Goal: Navigation & Orientation: Find specific page/section

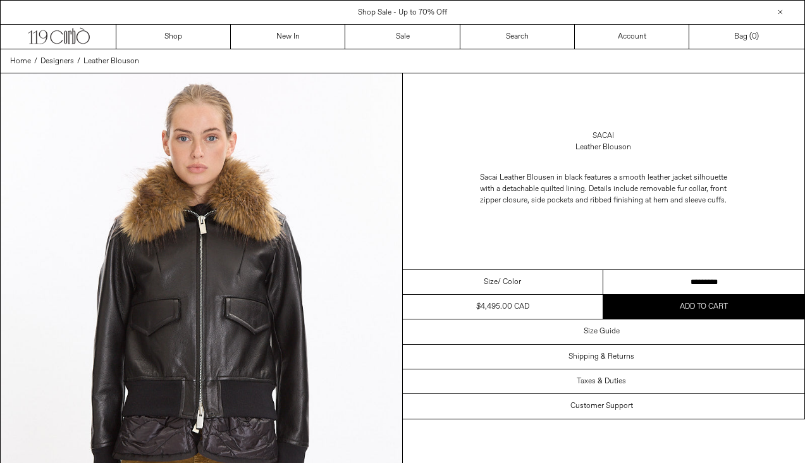
click at [602, 133] on link "Sacai" at bounding box center [604, 135] width 22 height 11
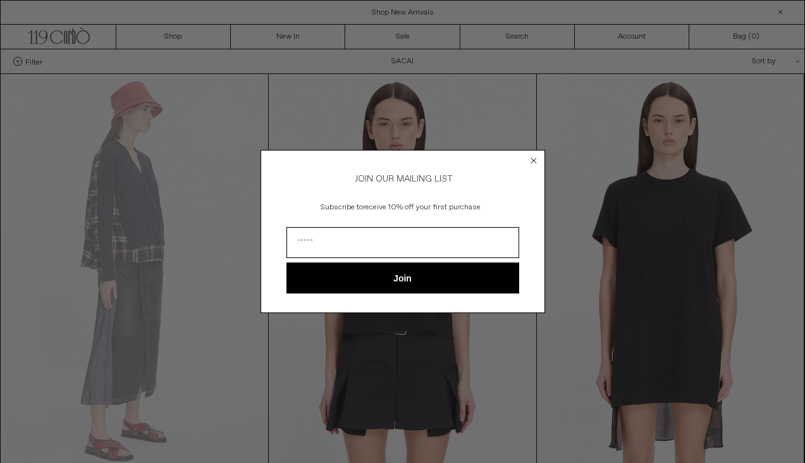
click at [533, 158] on circle "Close dialog" at bounding box center [534, 160] width 12 height 12
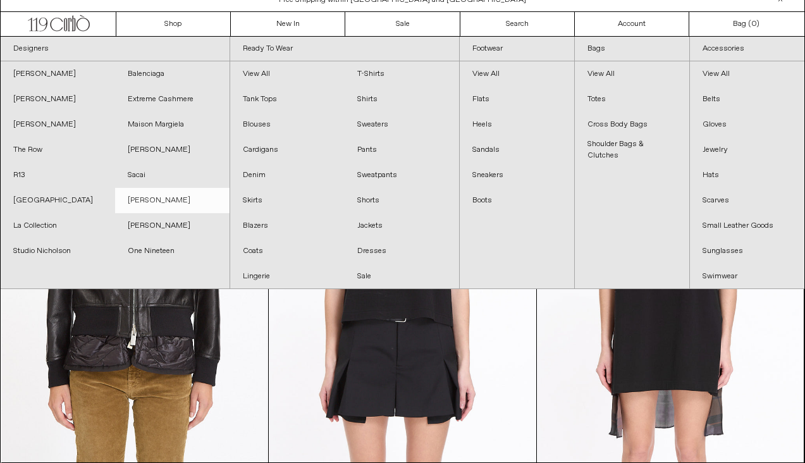
scroll to position [15, 0]
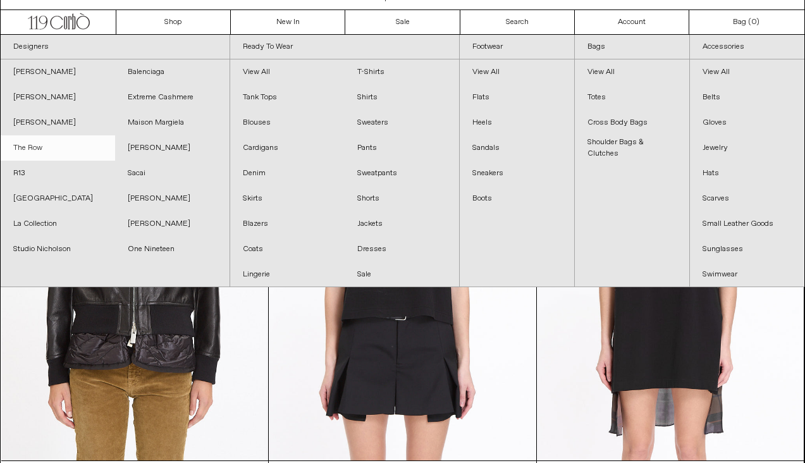
click at [29, 148] on link "The Row" at bounding box center [58, 147] width 115 height 25
